Goal: Navigation & Orientation: Go to known website

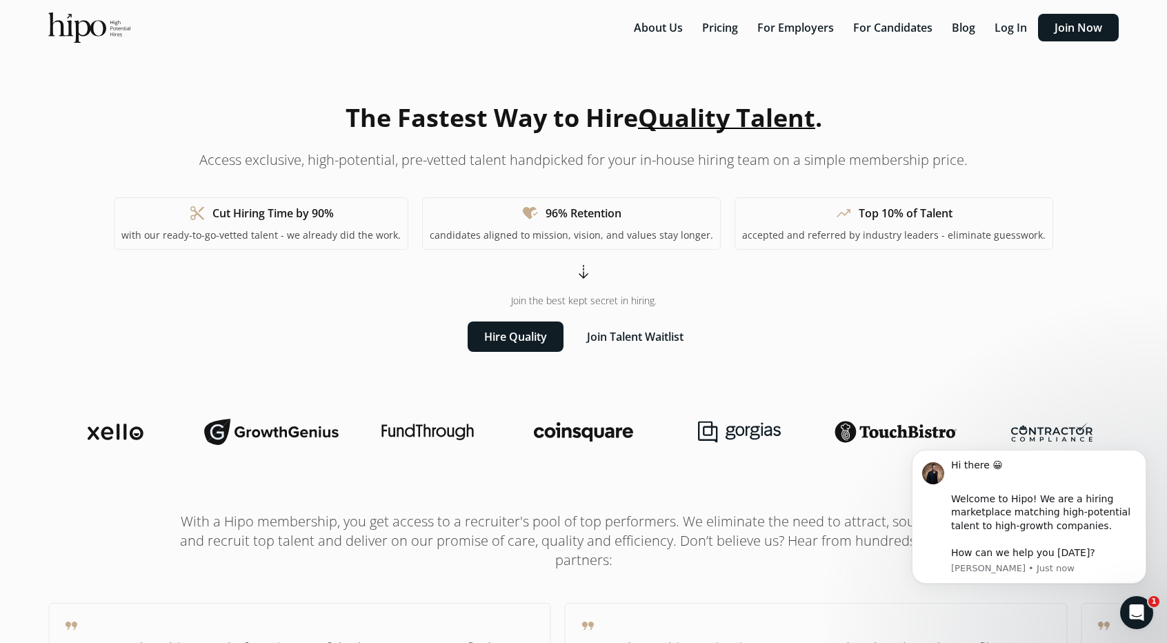
click at [863, 132] on div "The Fastest Way to Hire Quality Talent . Access exclusive, high-potential, pre-…" at bounding box center [583, 225] width 939 height 252
click at [1019, 30] on button "Log In" at bounding box center [1010, 28] width 49 height 28
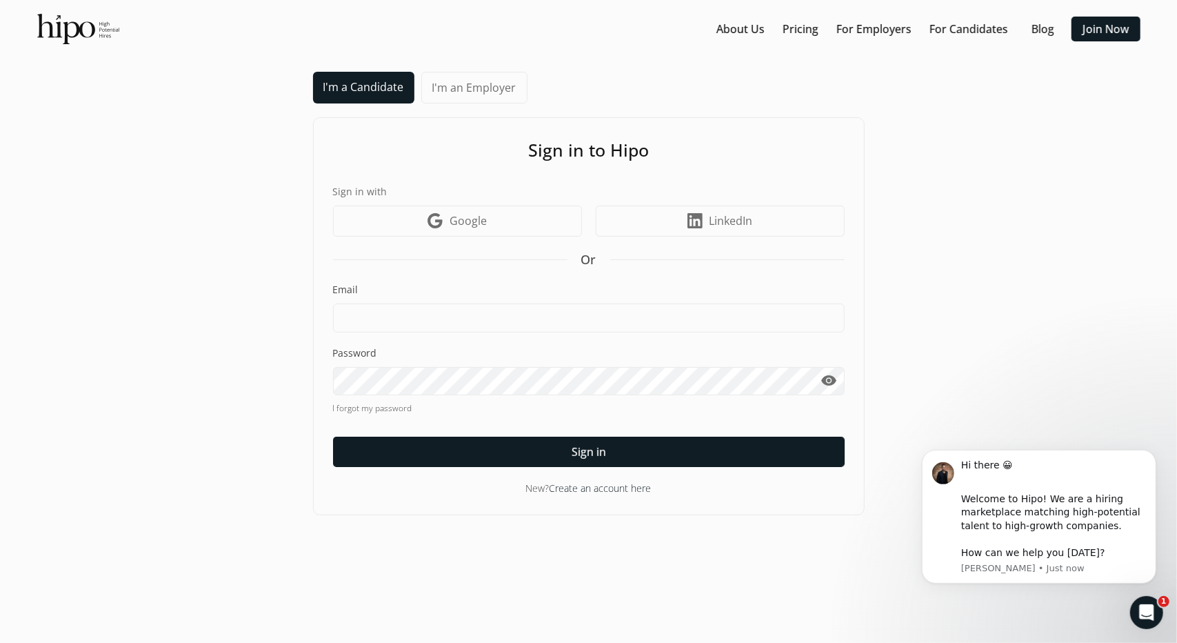
click at [598, 92] on div "I'm a Candidate I'm an Employer Sign in to Hipo Sign in with Google icon Google…" at bounding box center [589, 293] width 552 height 443
click at [63, 27] on img at bounding box center [78, 29] width 82 height 30
